Goal: Task Accomplishment & Management: Complete application form

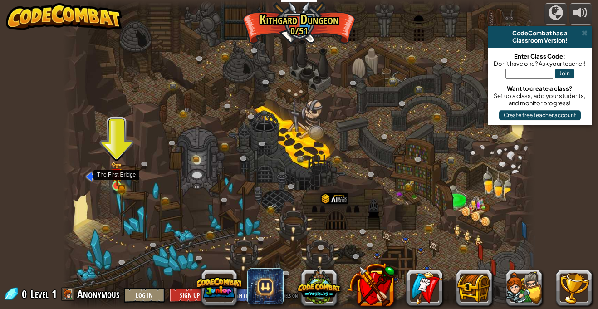
click at [113, 175] on img at bounding box center [116, 174] width 7 height 7
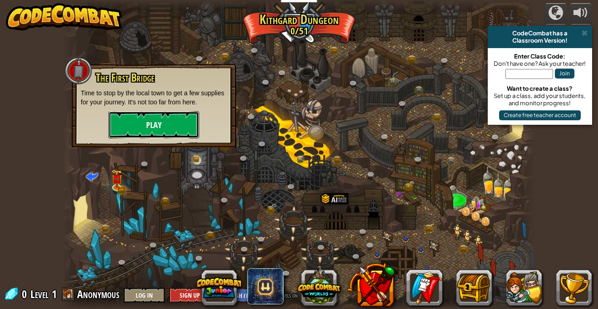
click at [142, 129] on button "Play" at bounding box center [153, 124] width 91 height 27
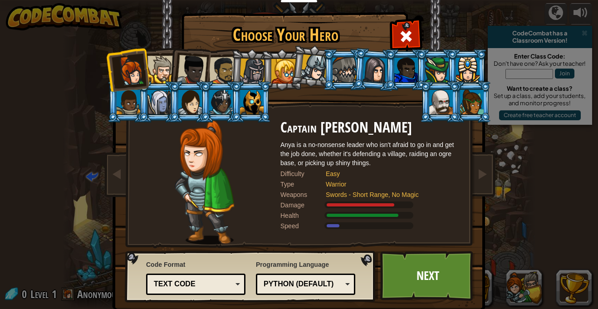
click at [155, 66] on div at bounding box center [162, 70] width 28 height 28
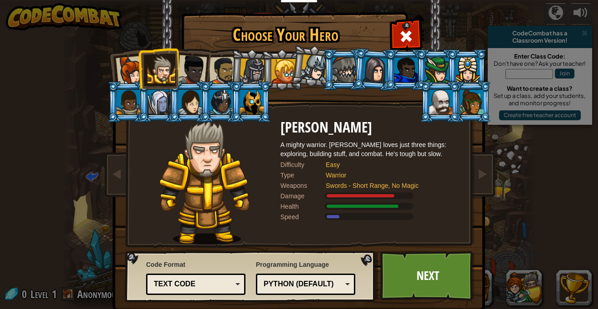
click at [164, 97] on div at bounding box center [160, 102] width 24 height 25
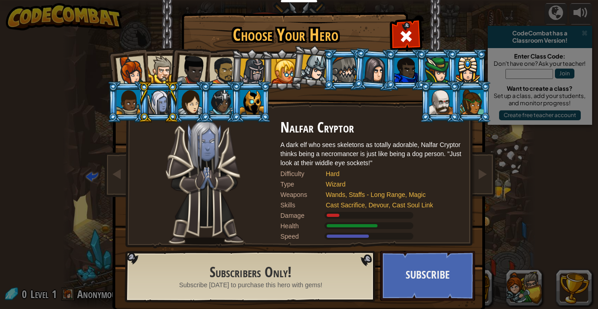
click at [249, 112] on div at bounding box center [252, 102] width 24 height 25
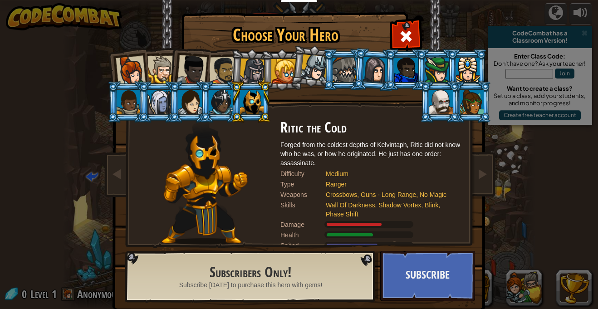
click at [355, 70] on li at bounding box center [375, 70] width 44 height 44
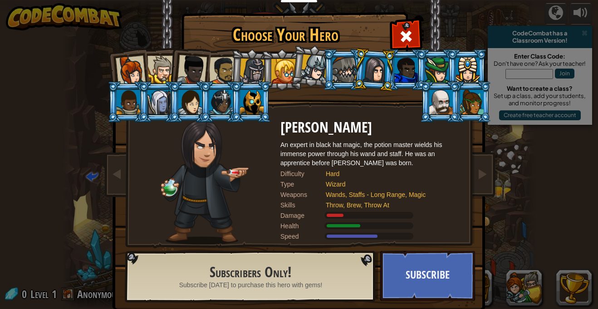
click at [443, 97] on div at bounding box center [441, 102] width 24 height 25
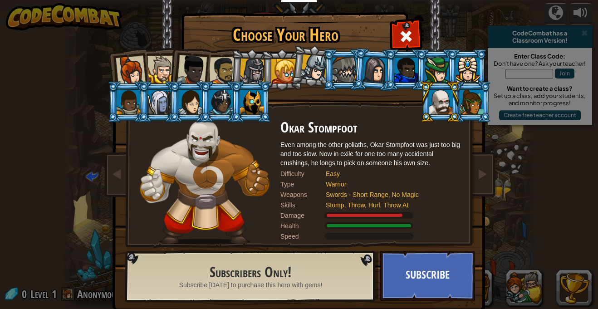
click at [469, 96] on div at bounding box center [472, 102] width 24 height 25
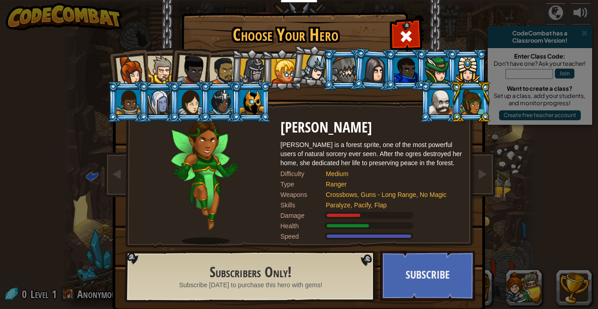
click at [239, 89] on li at bounding box center [251, 101] width 41 height 41
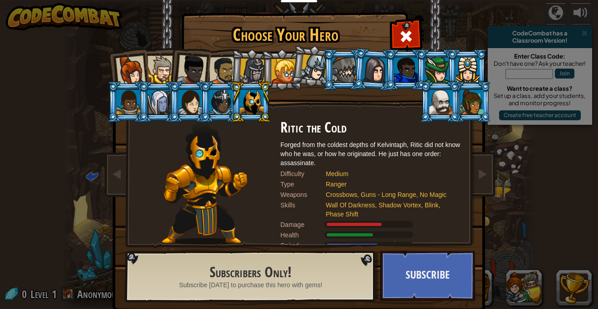
click at [276, 72] on div at bounding box center [283, 71] width 25 height 25
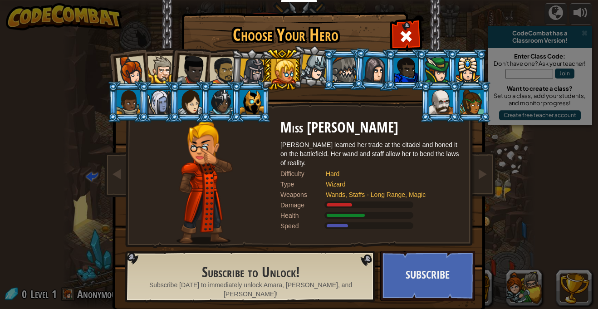
click at [128, 63] on div at bounding box center [131, 71] width 30 height 30
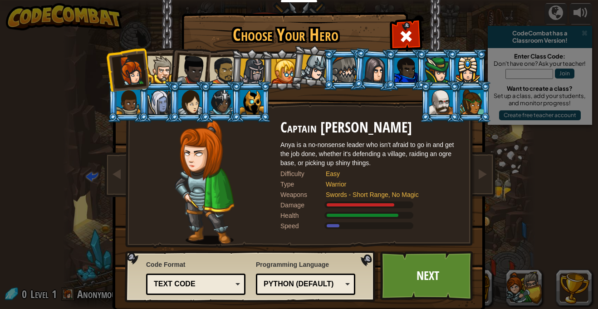
click at [123, 95] on div at bounding box center [129, 102] width 24 height 25
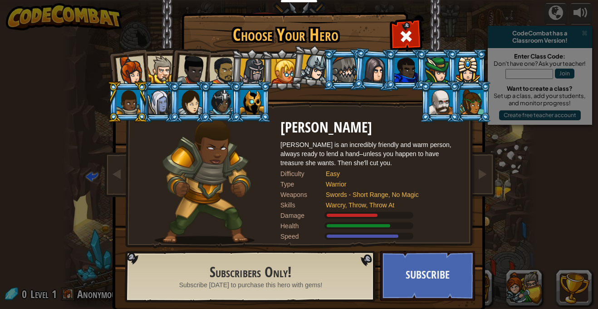
click at [123, 85] on li at bounding box center [127, 101] width 41 height 41
click at [128, 74] on div at bounding box center [131, 71] width 30 height 30
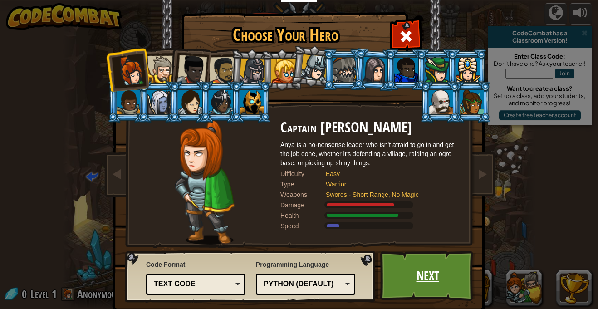
click at [448, 269] on link "Next" at bounding box center [427, 276] width 95 height 50
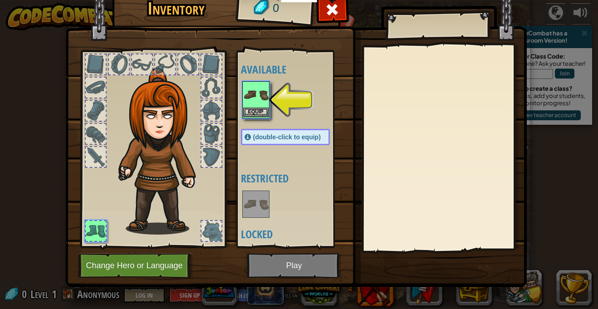
click at [258, 95] on img at bounding box center [255, 94] width 25 height 25
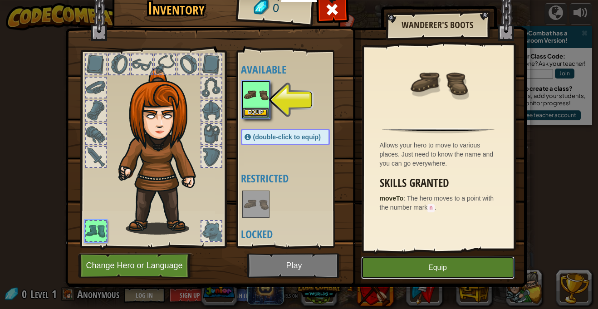
click at [471, 278] on button "Equip" at bounding box center [437, 267] width 153 height 23
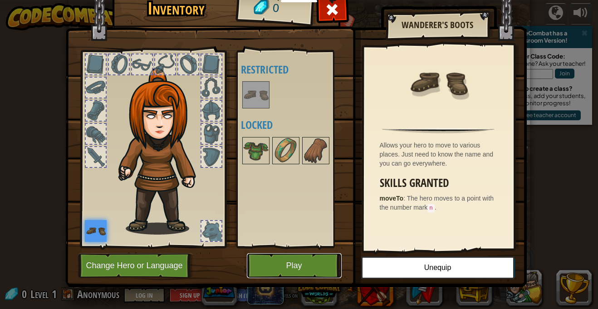
click at [319, 265] on button "Play" at bounding box center [294, 265] width 95 height 25
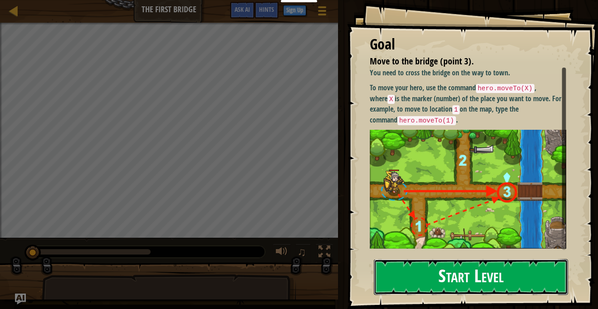
click at [527, 278] on button "Start Level" at bounding box center [471, 277] width 194 height 36
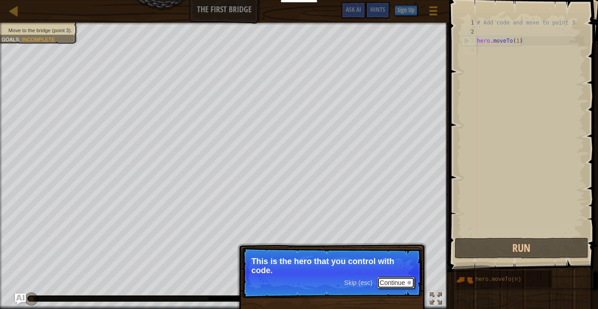
click at [388, 283] on button "Continue" at bounding box center [396, 283] width 38 height 12
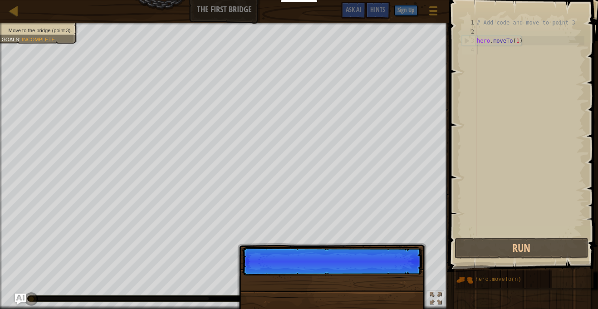
scroll to position [4, 0]
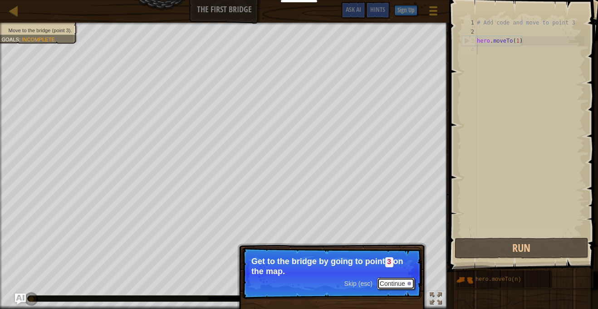
click at [388, 283] on button "Continue" at bounding box center [396, 284] width 38 height 12
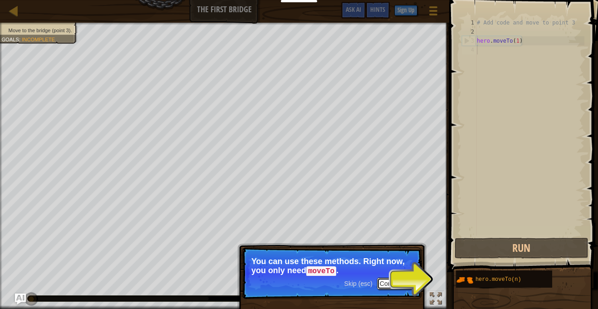
click at [390, 284] on button "Continue" at bounding box center [396, 284] width 38 height 12
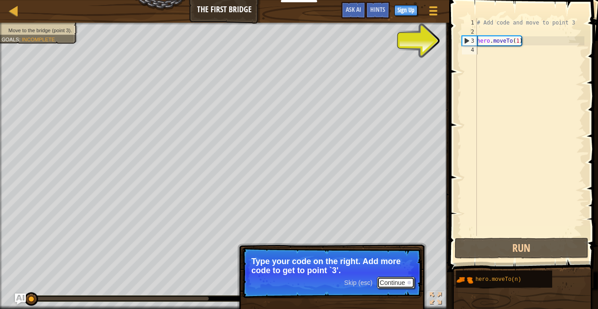
click at [385, 285] on button "Continue" at bounding box center [396, 283] width 38 height 12
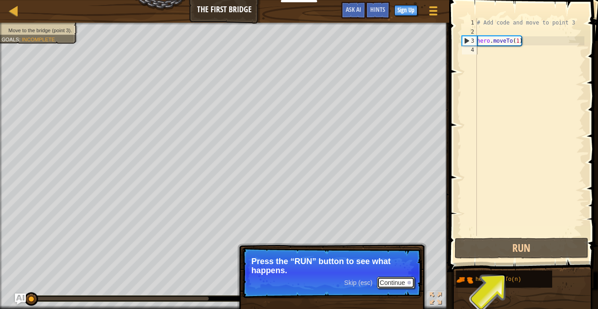
click at [386, 281] on button "Continue" at bounding box center [396, 283] width 38 height 12
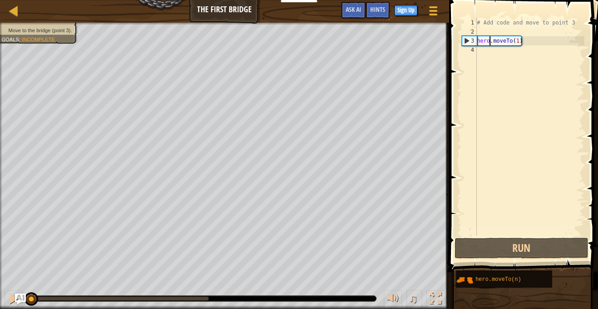
click at [490, 44] on div "# Add code and move to point 3 hero . moveTo ( 1 )" at bounding box center [529, 136] width 109 height 236
type textarea "hero.moveTo(1)"
click at [480, 53] on div "# Add code and move to point 3 hero . moveTo ( 1 )" at bounding box center [529, 136] width 109 height 236
drag, startPoint x: 460, startPoint y: 39, endPoint x: 462, endPoint y: 26, distance: 12.9
click at [462, 26] on div "1 2 3 4 # Add code and move to point 3 hero . moveTo ( 1 ) הההההההההההההההההההה…" at bounding box center [522, 127] width 124 height 218
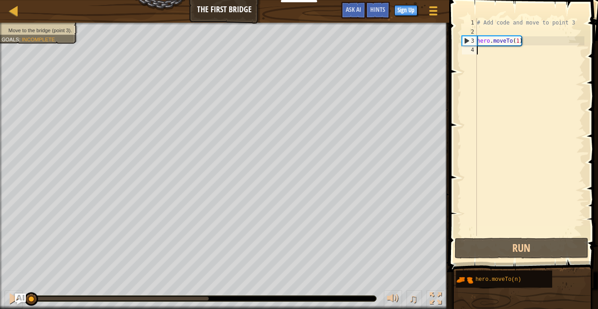
click at [478, 37] on div "# Add code and move to point 3 hero . moveTo ( 1 )" at bounding box center [529, 136] width 109 height 236
drag, startPoint x: 467, startPoint y: 43, endPoint x: 543, endPoint y: 43, distance: 76.3
click at [543, 43] on div "hero.moveTo(1) 1 2 3 4 # Add code and move to point 3 hero . moveTo ( 1 ) ההההה…" at bounding box center [522, 127] width 124 height 218
click at [543, 43] on div "# Add code and move to point 3 hero . moveTo ( 1 )" at bounding box center [529, 127] width 109 height 218
type textarea "hero.moveTo(1)"
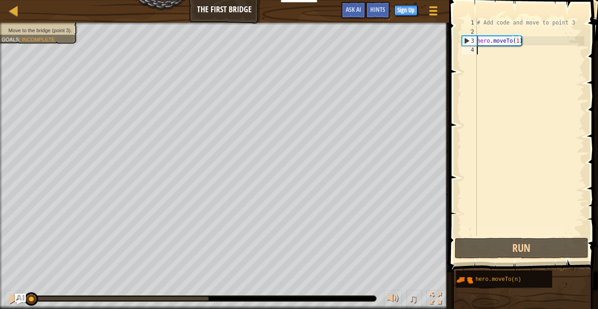
click at [478, 49] on div "# Add code and move to point 3 hero . moveTo ( 1 )" at bounding box center [529, 136] width 109 height 236
click at [478, 25] on div "# Add code and move to point 3 hero . moveTo ( 1 )" at bounding box center [529, 136] width 109 height 236
type textarea "# Add code and move to point 3"
click at [493, 62] on div "# Add code and move to point 3 hero . moveTo ( 1 )" at bounding box center [529, 136] width 109 height 236
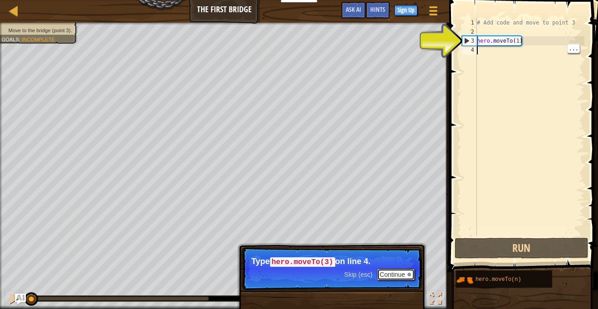
click at [406, 276] on button "Continue" at bounding box center [396, 275] width 38 height 12
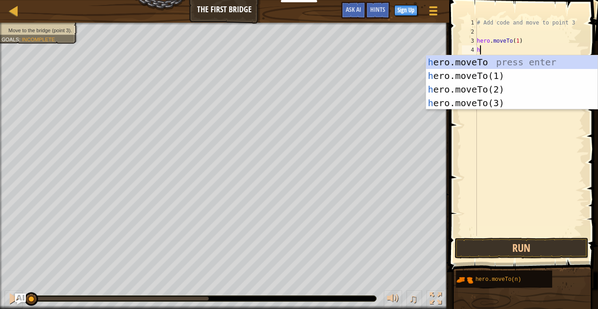
click at [491, 89] on div "h ero.moveTo press enter h ero.moveTo(1) press enter h ero.moveTo(2) press ente…" at bounding box center [512, 96] width 172 height 82
type textarea "hero.moveTo(2)"
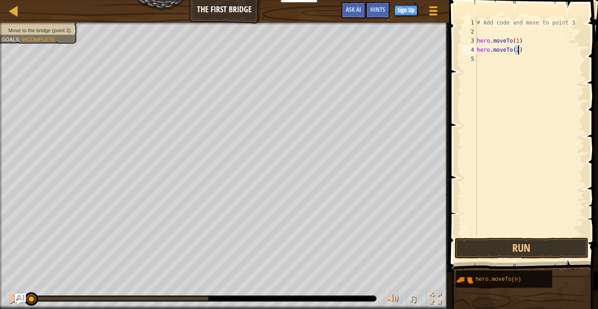
click at [491, 64] on div "# Add code and move to point 3 hero . moveTo ( 1 ) hero . moveTo ( 2 )" at bounding box center [529, 136] width 109 height 236
type textarea "h"
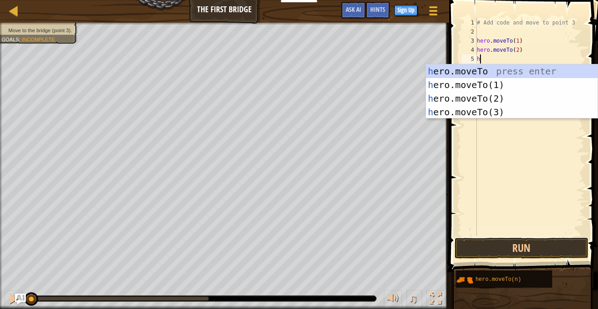
click at [495, 112] on div "h ero.moveTo press enter h ero.moveTo(1) press enter h ero.moveTo(2) press ente…" at bounding box center [512, 105] width 172 height 82
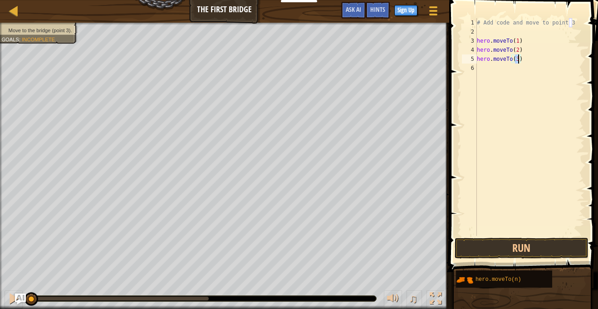
type textarea "hero.moveTo(3)"
click at [562, 274] on div "hero.moveTo(n)" at bounding box center [524, 279] width 136 height 18
click at [560, 248] on button "Run" at bounding box center [522, 248] width 134 height 21
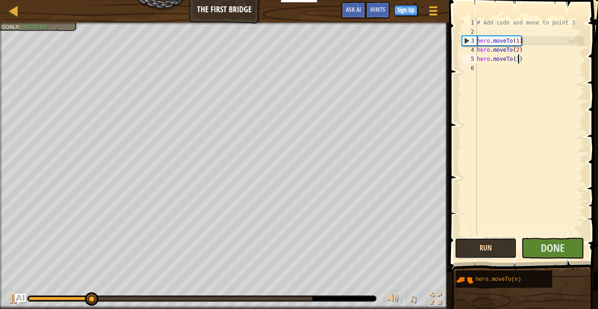
click at [497, 248] on button "Run" at bounding box center [486, 248] width 62 height 21
click at [496, 252] on button "Running" at bounding box center [486, 248] width 62 height 21
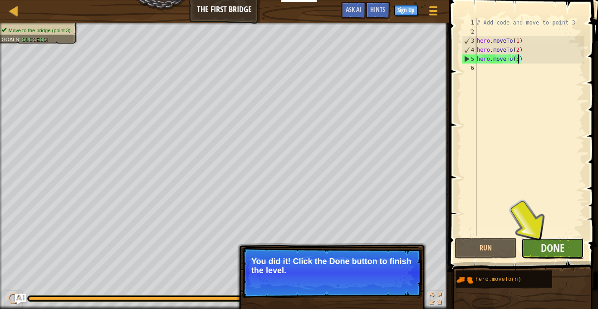
click at [576, 240] on button "Done" at bounding box center [553, 248] width 62 height 21
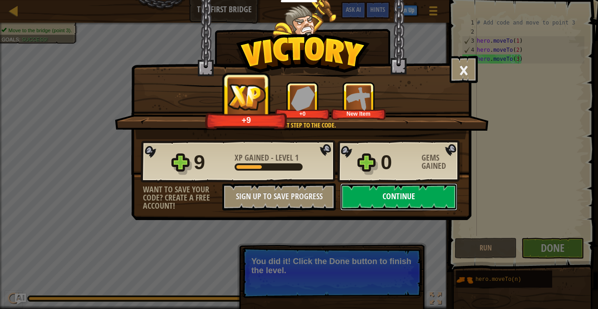
click at [422, 204] on button "Continue" at bounding box center [398, 196] width 117 height 27
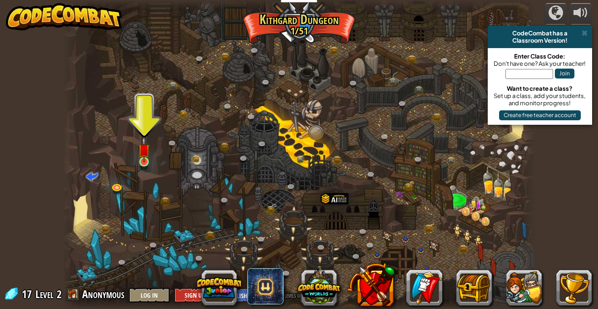
click at [149, 161] on img at bounding box center [143, 150] width 11 height 26
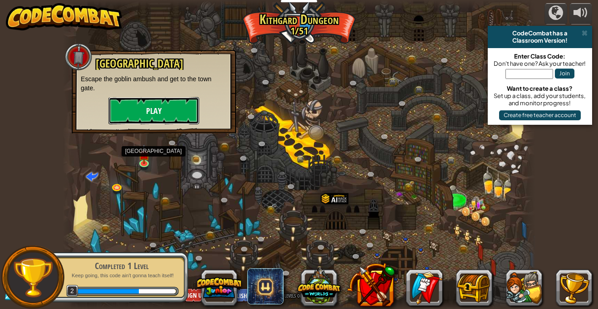
click at [189, 122] on button "Play" at bounding box center [153, 110] width 91 height 27
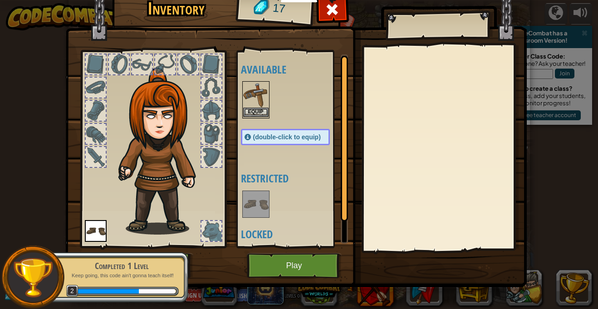
click at [260, 93] on img at bounding box center [255, 94] width 25 height 25
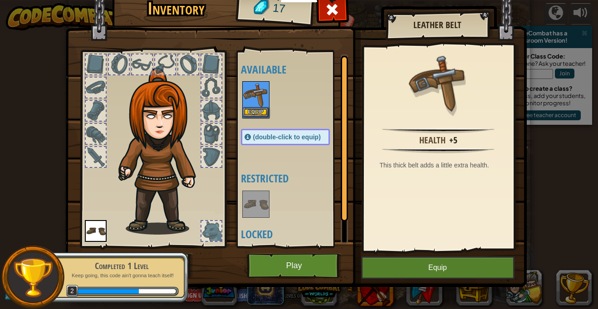
click at [260, 93] on img at bounding box center [255, 94] width 25 height 25
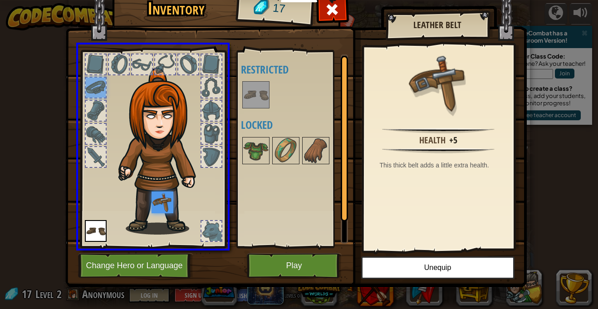
drag, startPoint x: 93, startPoint y: 84, endPoint x: 167, endPoint y: 208, distance: 144.6
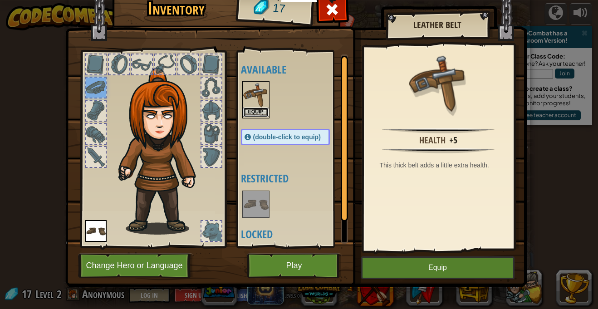
click at [263, 110] on button "Equip" at bounding box center [255, 113] width 25 height 10
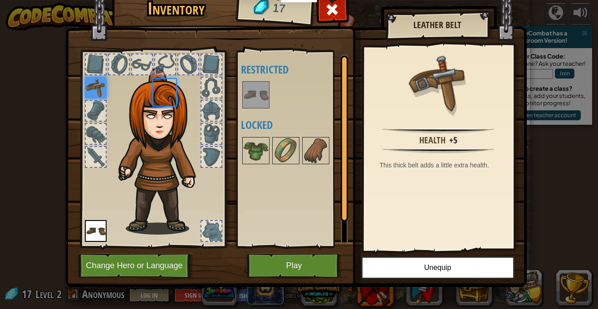
click at [263, 110] on div "Available Equip (double-click to equip) Restricted Locked" at bounding box center [294, 148] width 107 height 189
click at [423, 269] on button "Unequip" at bounding box center [437, 267] width 153 height 23
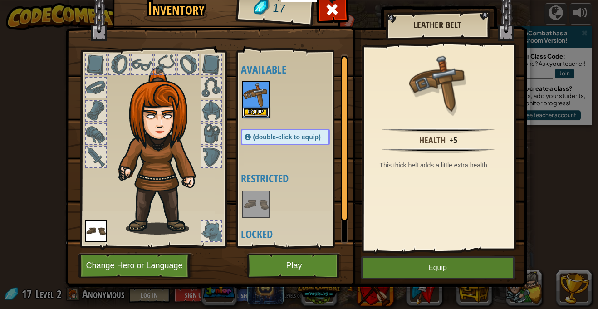
click at [252, 111] on button "Equip" at bounding box center [255, 113] width 25 height 10
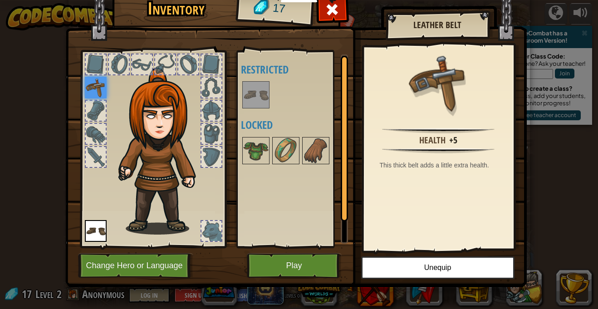
click at [102, 220] on img at bounding box center [96, 231] width 22 height 22
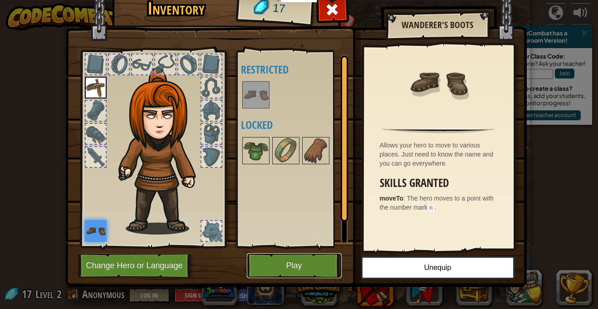
click at [285, 261] on button "Play" at bounding box center [294, 265] width 95 height 25
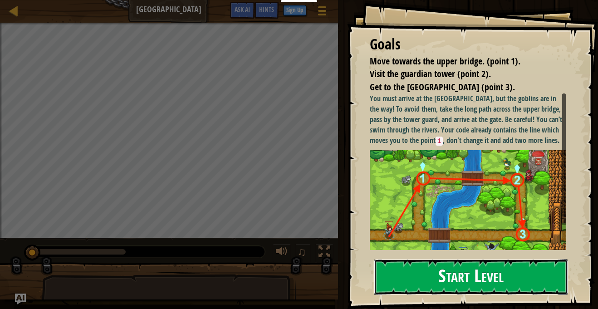
click at [501, 269] on button "Start Level" at bounding box center [471, 277] width 194 height 36
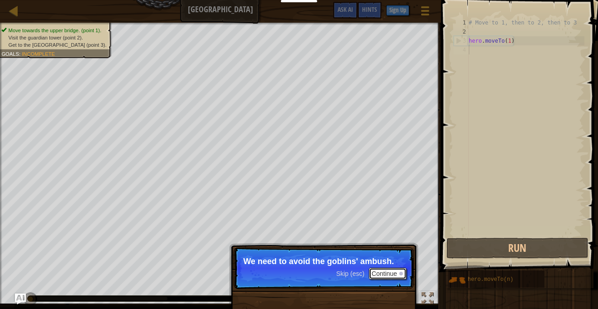
click at [382, 276] on button "Continue" at bounding box center [388, 274] width 38 height 12
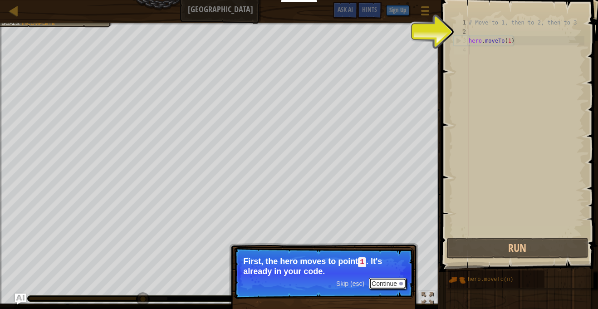
click at [379, 283] on button "Continue" at bounding box center [388, 284] width 38 height 12
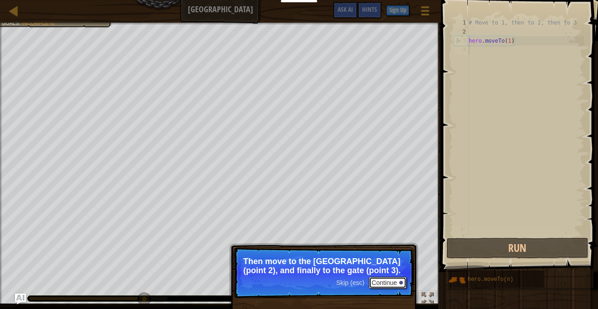
click at [379, 282] on button "Continue" at bounding box center [388, 283] width 38 height 12
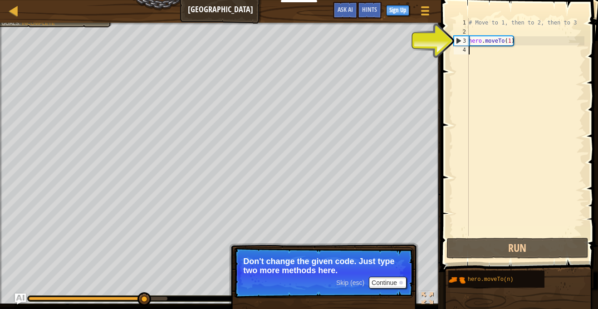
click at [471, 49] on div "# Move to 1, then to 2, then to 3 hero . moveTo ( 1 )" at bounding box center [526, 136] width 118 height 236
click at [388, 289] on p "Skip (esc) Continue Don't change the given code. Just type two more methods her…" at bounding box center [324, 272] width 180 height 51
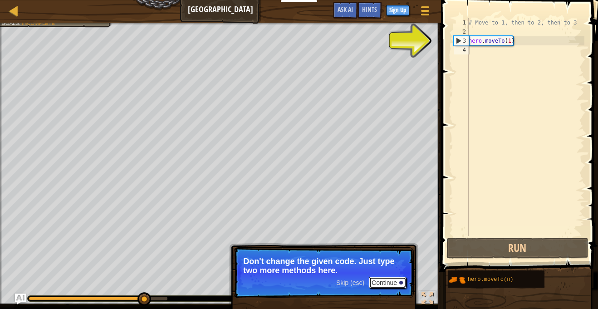
click at [388, 285] on button "Continue" at bounding box center [388, 283] width 38 height 12
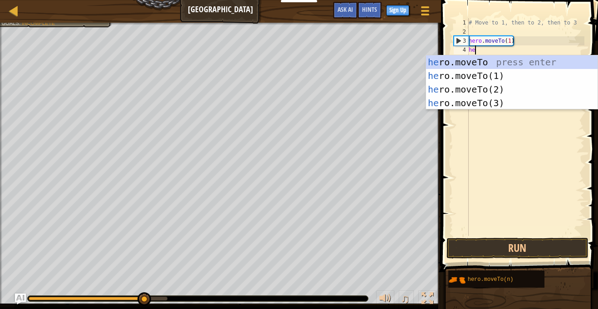
scroll to position [4, 0]
click at [497, 98] on div "he ro.moveTo press enter he ro.moveTo(1) press enter he ro.moveTo(2) press ente…" at bounding box center [512, 96] width 172 height 82
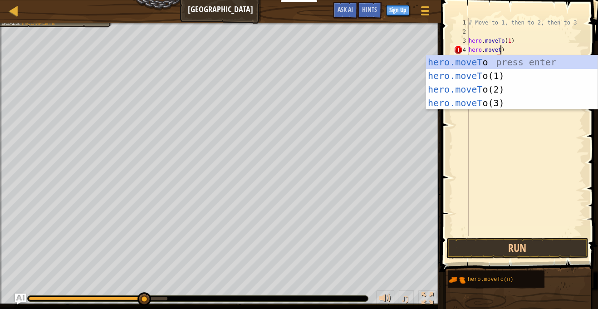
scroll to position [4, 5]
click at [470, 91] on div "hero.moveTo press enter hero.moveTo (1) press enter hero.moveTo (2) press enter…" at bounding box center [512, 96] width 172 height 82
type textarea "hero.moveTo(2)"
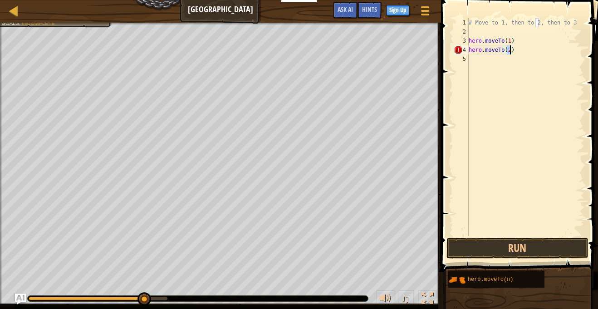
click at [483, 66] on div "# Move to 1, then to 2, then to 3 hero . moveTo ( 1 ) hero . moveTo ( 2 )" at bounding box center [526, 136] width 118 height 236
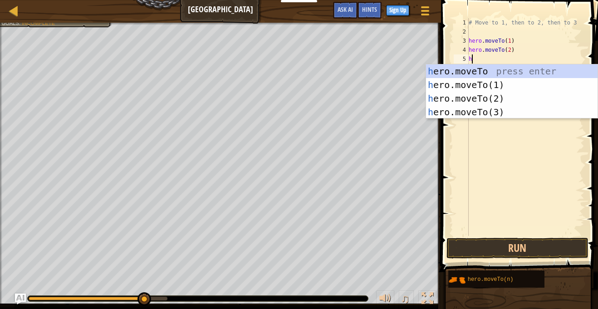
click at [496, 114] on div "h ero.moveTo press enter h ero.moveTo(1) press enter h ero.moveTo(2) press ente…" at bounding box center [512, 105] width 172 height 82
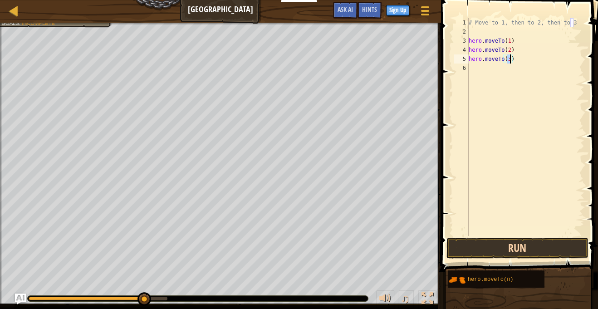
type textarea "hero.moveTo(3)"
click at [540, 256] on button "Run" at bounding box center [518, 248] width 142 height 21
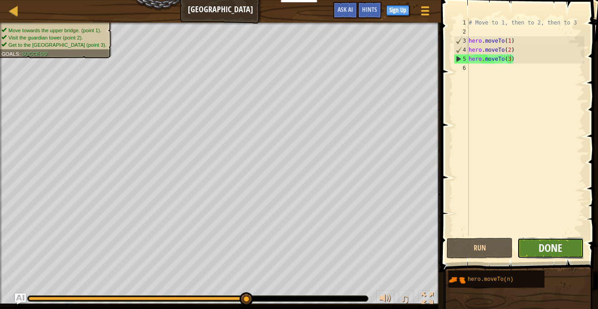
click at [544, 251] on span "Done" at bounding box center [551, 248] width 24 height 15
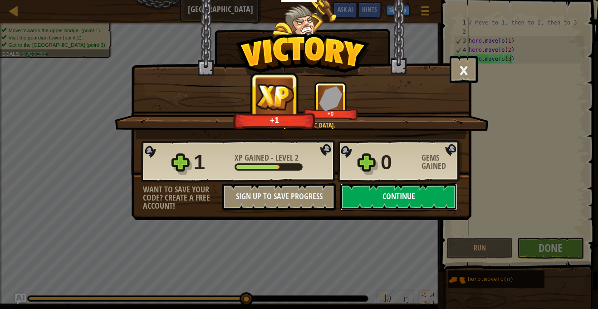
click at [368, 198] on button "Continue" at bounding box center [398, 196] width 117 height 27
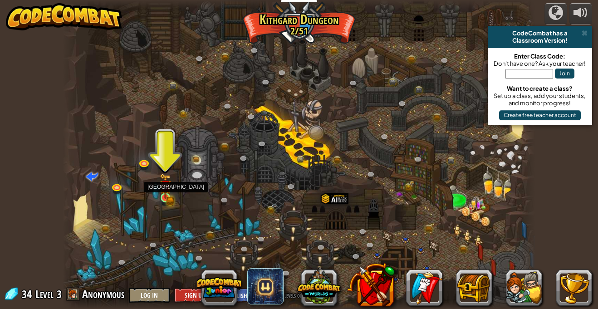
click at [163, 193] on img at bounding box center [165, 185] width 11 height 25
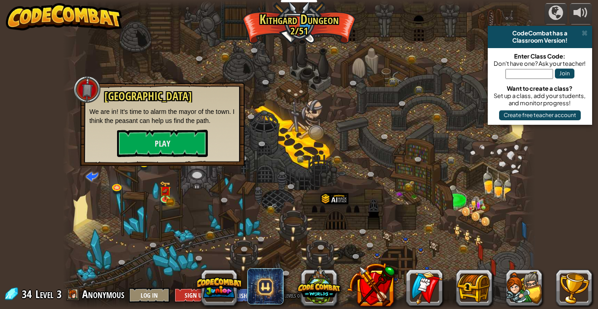
click at [515, 74] on input "text" at bounding box center [530, 74] width 48 height 10
click at [457, 82] on div at bounding box center [299, 154] width 473 height 309
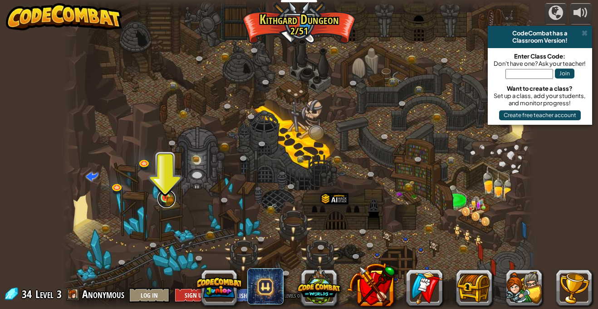
click at [163, 200] on link at bounding box center [167, 199] width 18 height 18
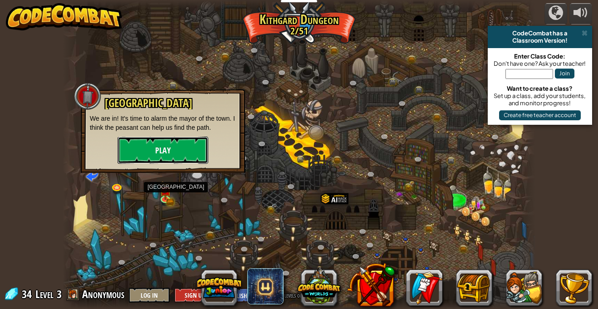
click at [174, 157] on button "Play" at bounding box center [163, 150] width 91 height 27
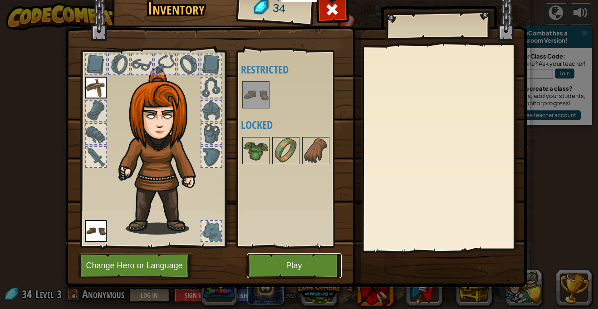
click at [294, 262] on button "Play" at bounding box center [294, 265] width 95 height 25
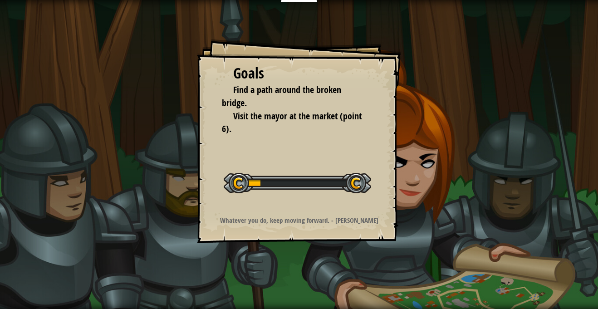
click at [410, 198] on div "Goals Find a path around the broken bridge. Visit the mayor at the market (poin…" at bounding box center [299, 154] width 598 height 309
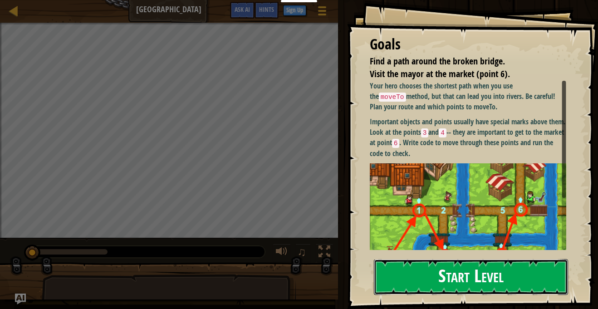
click at [428, 262] on button "Start Level" at bounding box center [471, 277] width 194 height 36
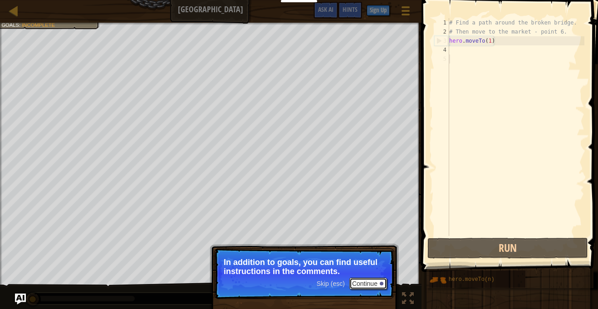
click at [369, 286] on button "Continue" at bounding box center [369, 284] width 38 height 12
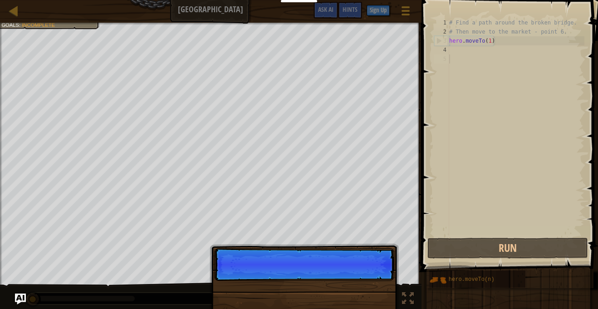
scroll to position [4, 0]
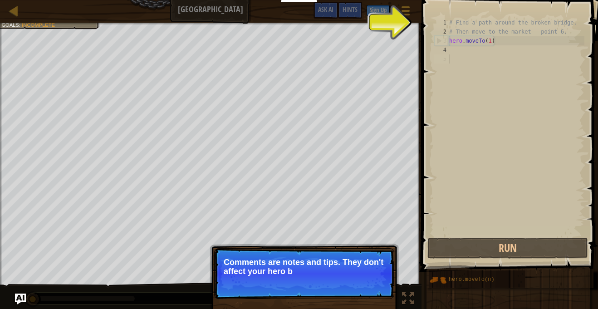
click at [369, 286] on p "Skip (esc) Continue Comments are notes and tips. They don't affect your hero b" at bounding box center [304, 273] width 180 height 51
click at [369, 286] on p "Skip (esc) Continue Comments are notes and tips. They don't affect your hero bu…" at bounding box center [304, 273] width 180 height 51
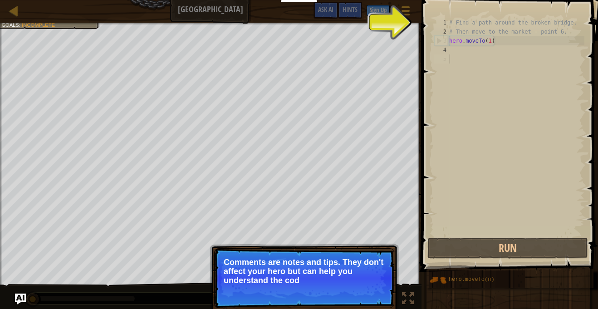
click at [369, 286] on p "Skip (esc) Continue Comments are notes and tips. They don't affect your hero bu…" at bounding box center [304, 278] width 180 height 60
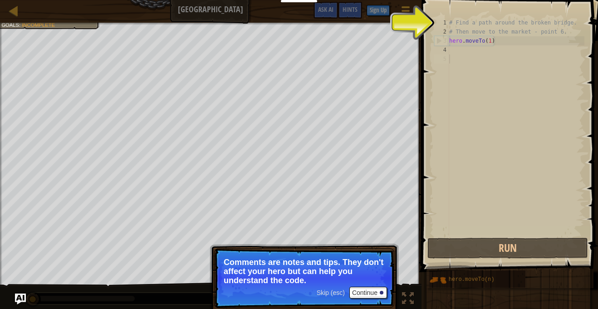
click at [369, 286] on p "Skip (esc) Continue Comments are notes and tips. They don't affect your hero bu…" at bounding box center [304, 278] width 180 height 60
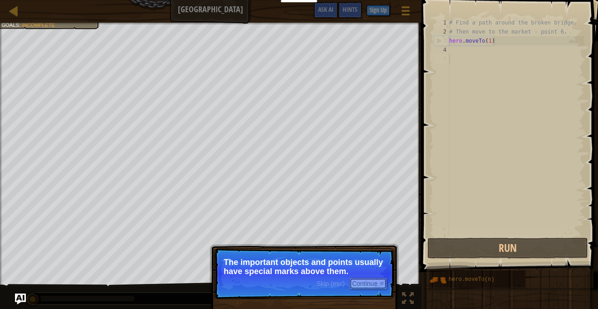
click at [370, 289] on button "Continue" at bounding box center [369, 284] width 38 height 12
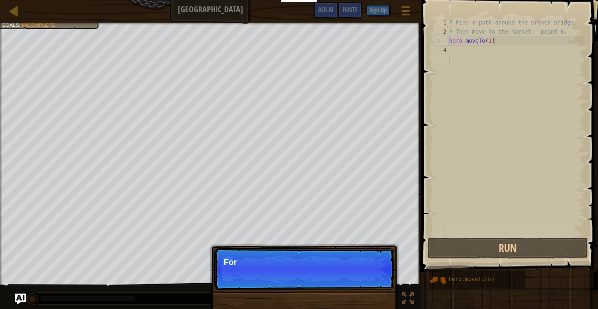
click at [370, 289] on p "Skip (esc) Continue For" at bounding box center [304, 269] width 180 height 42
click at [369, 289] on p "Skip (esc) Continue For more information, r" at bounding box center [304, 269] width 180 height 42
click at [369, 289] on p "Skip (esc) Continue For more information, read the" at bounding box center [304, 269] width 180 height 42
click at [369, 289] on p "Skip (esc) Continue For more information, read the HINTS." at bounding box center [304, 269] width 180 height 42
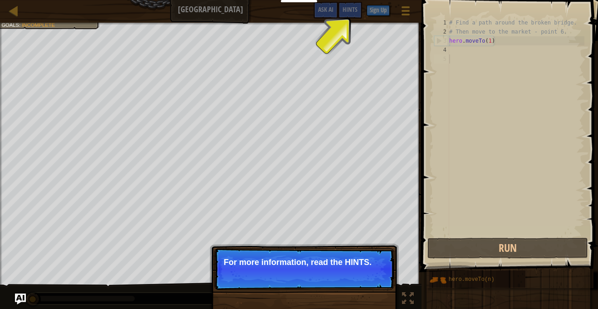
click at [369, 289] on p "Skip (esc) Continue For more information, read the HINTS." at bounding box center [304, 269] width 180 height 42
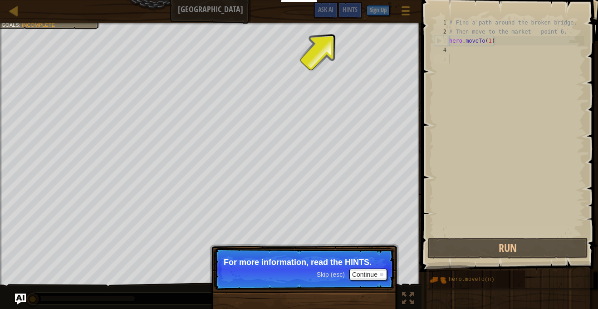
click at [369, 289] on p "Skip (esc) Continue For more information, read the HINTS." at bounding box center [304, 269] width 180 height 42
click at [366, 275] on button "Continue" at bounding box center [369, 275] width 38 height 12
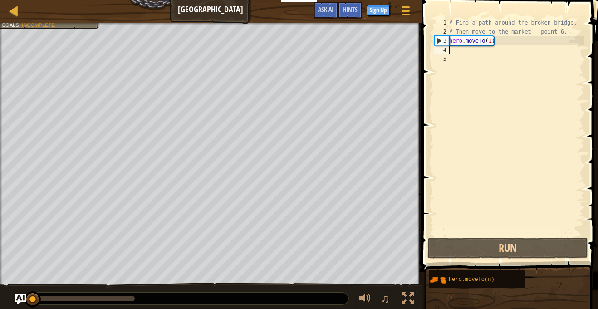
click at [462, 46] on div "# Find a path around the broken bridge. # Then move to the market - point 6. he…" at bounding box center [516, 136] width 137 height 236
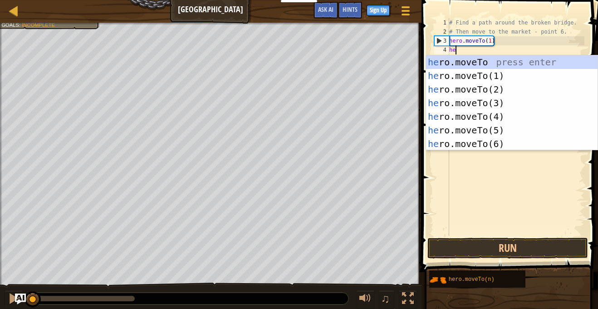
scroll to position [4, 0]
click at [479, 104] on div "he ro.moveTo press enter he ro.moveTo(1) press enter he ro.moveTo(2) press ente…" at bounding box center [512, 116] width 172 height 123
type textarea "hero.moveTo(3)"
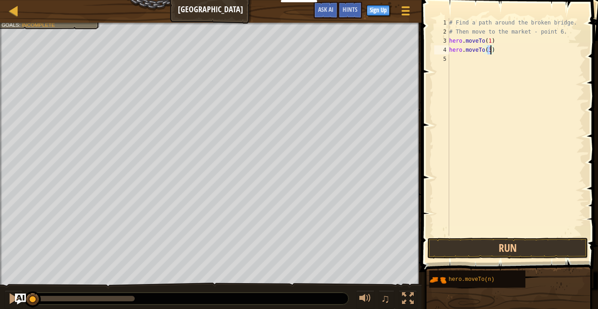
click at [466, 62] on div "# Find a path around the broken bridge. # Then move to the market - point 6. he…" at bounding box center [516, 136] width 137 height 236
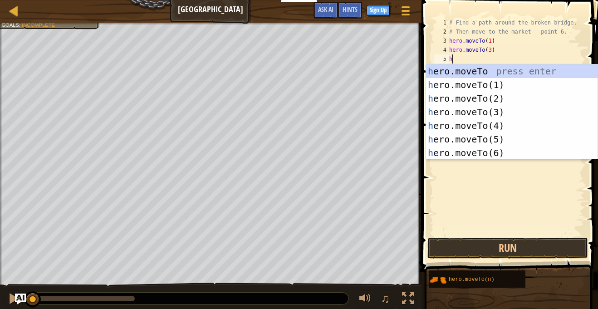
click at [480, 157] on div "h ero.moveTo press enter h ero.moveTo(1) press enter h ero.moveTo(2) press ente…" at bounding box center [512, 125] width 172 height 123
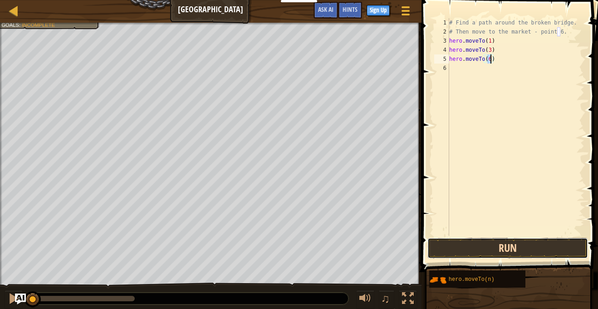
click at [559, 242] on button "Run" at bounding box center [508, 248] width 161 height 21
click at [562, 245] on button "Running" at bounding box center [508, 248] width 161 height 21
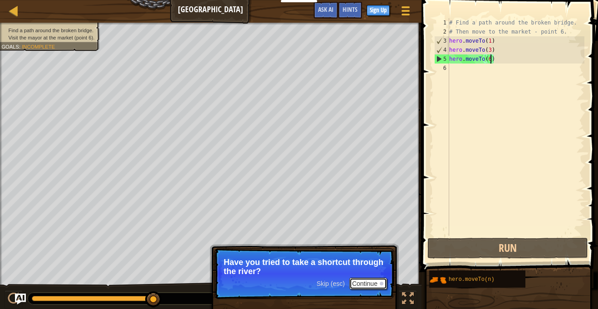
click at [375, 285] on button "Continue" at bounding box center [369, 284] width 38 height 12
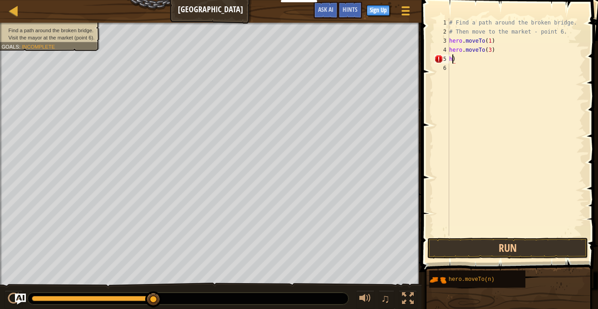
type textarea ")"
click at [484, 58] on div "# Find a path around the broken bridge. # Then move to the market - point 6. he…" at bounding box center [516, 136] width 137 height 236
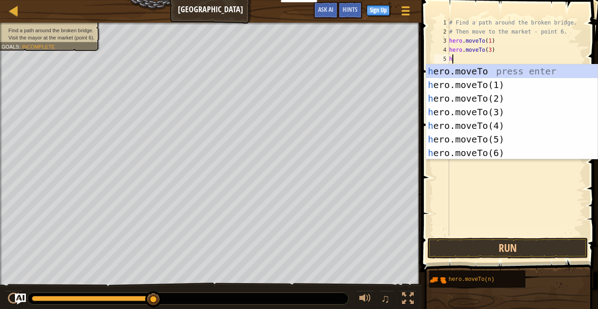
click at [499, 128] on div "h ero.moveTo press enter h ero.moveTo(1) press enter h ero.moveTo(2) press ente…" at bounding box center [512, 125] width 172 height 123
type textarea "hero.moveTo(4)"
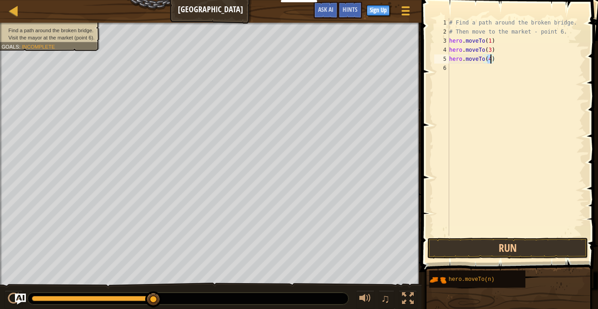
click at [468, 74] on div "# Find a path around the broken bridge. # Then move to the market - point 6. he…" at bounding box center [516, 136] width 137 height 236
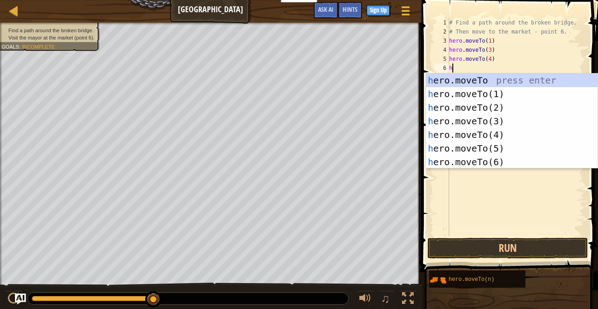
click at [491, 151] on div "h ero.moveTo press enter h ero.moveTo(1) press enter h ero.moveTo(2) press ente…" at bounding box center [512, 135] width 172 height 123
type textarea "hero.moveTo(5)"
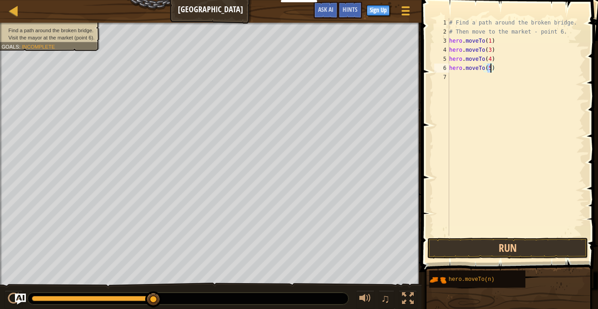
click at [471, 91] on div "# Find a path around the broken bridge. # Then move to the market - point 6. he…" at bounding box center [516, 136] width 137 height 236
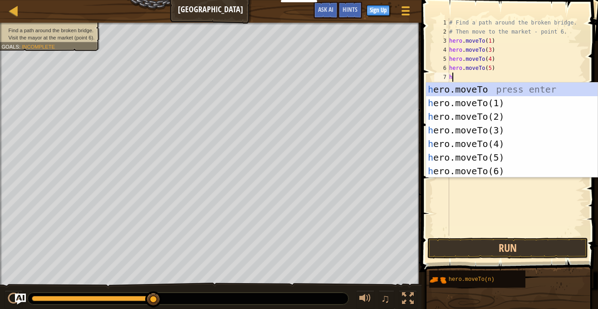
click at [493, 175] on div "h ero.moveTo press enter h ero.moveTo(1) press enter h ero.moveTo(2) press ente…" at bounding box center [512, 144] width 172 height 123
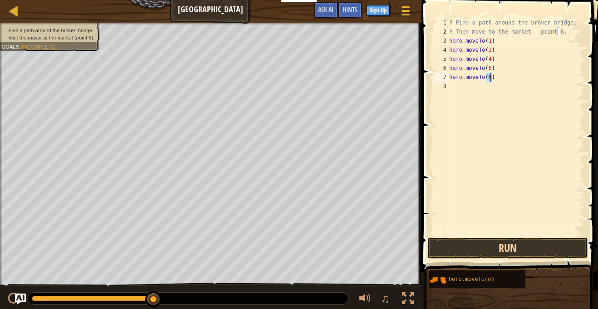
type textarea "hero.moveTo(6)"
click at [533, 255] on button "Run" at bounding box center [508, 248] width 161 height 21
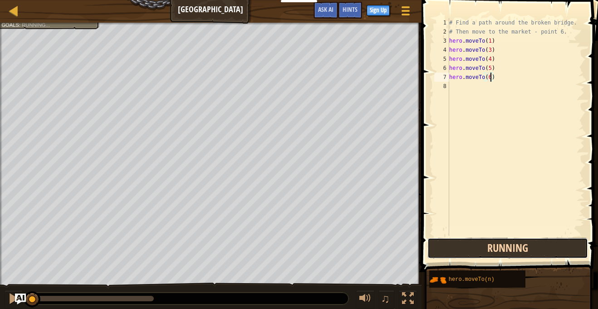
click at [551, 249] on button "Running" at bounding box center [508, 248] width 161 height 21
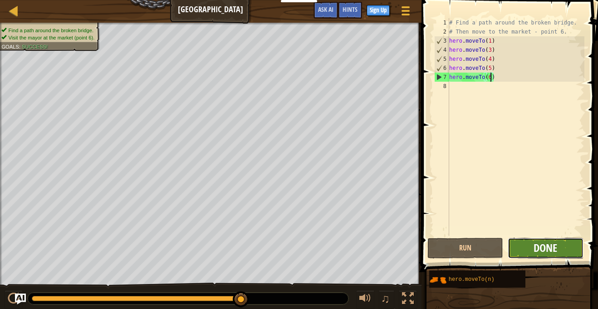
click at [542, 253] on span "Done" at bounding box center [546, 248] width 24 height 15
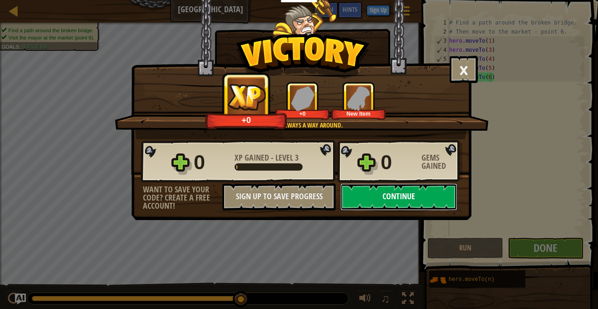
click at [388, 208] on button "Continue" at bounding box center [398, 196] width 117 height 27
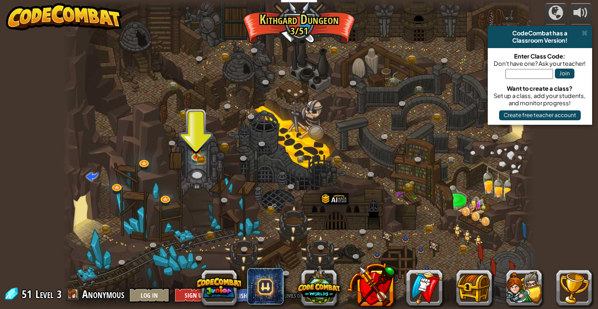
click at [529, 73] on input "text" at bounding box center [530, 74] width 48 height 10
type input "WarmBallWant"
click at [565, 74] on button "Join" at bounding box center [565, 74] width 20 height 10
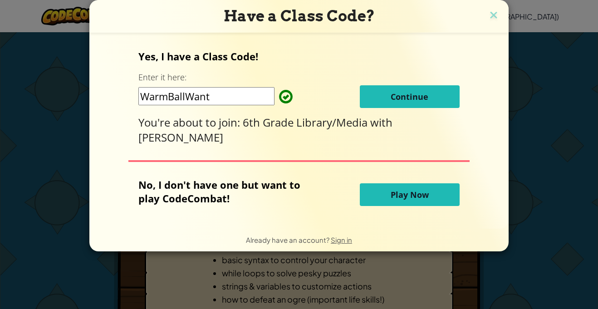
click at [414, 89] on button "Continue" at bounding box center [410, 96] width 100 height 23
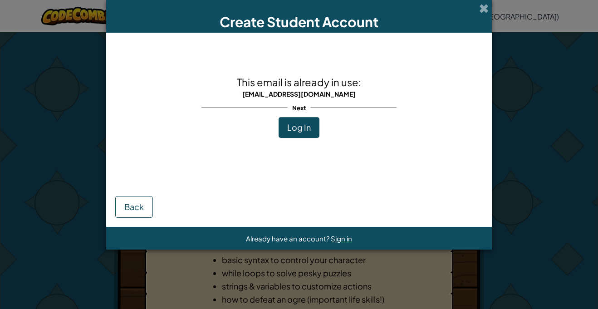
click at [292, 123] on span "Log In" at bounding box center [299, 127] width 24 height 10
